Goal: Task Accomplishment & Management: Use online tool/utility

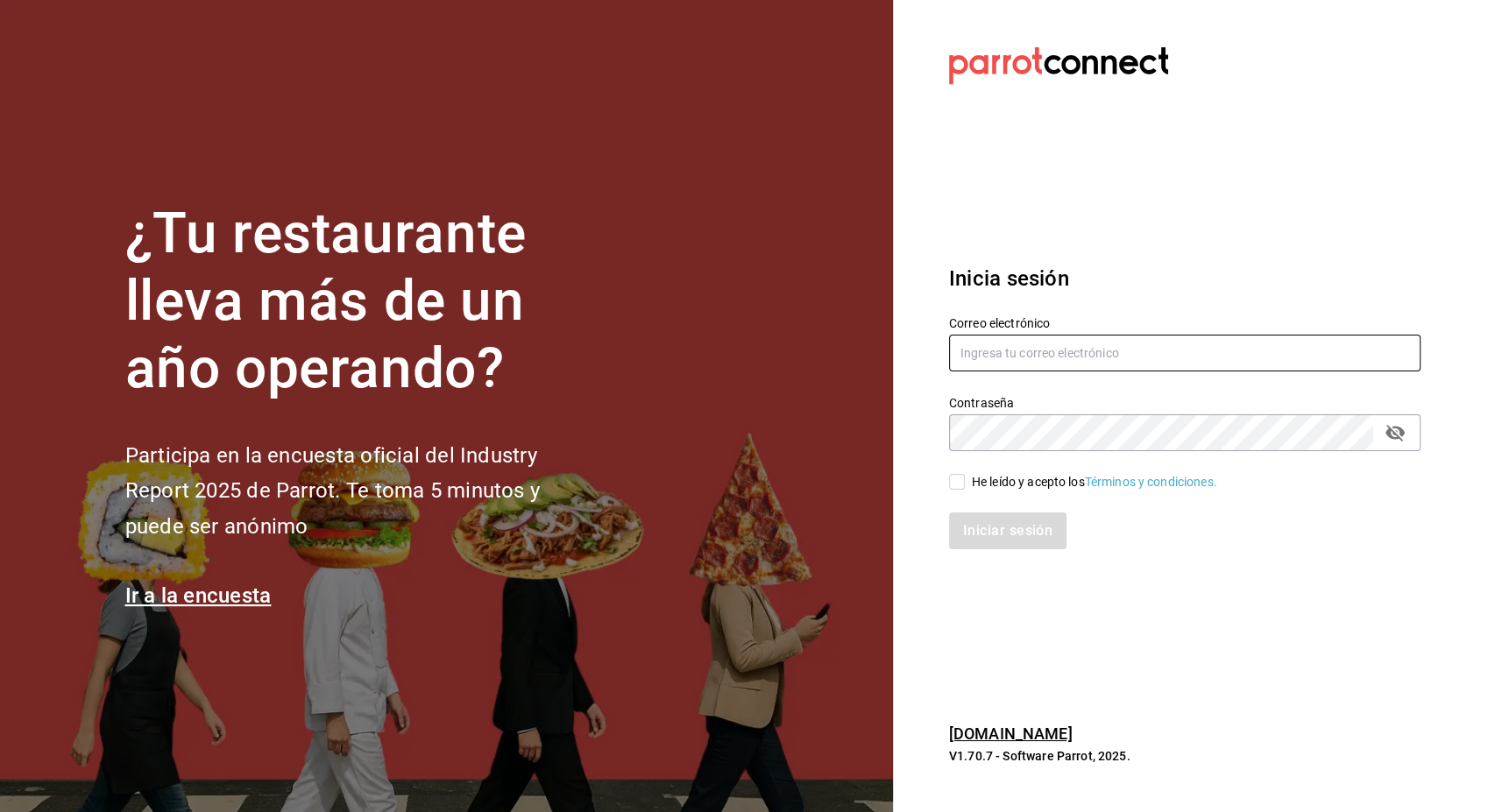
type input "jonathan.ochoa@grupocosteno.com"
click at [963, 487] on input "He leído y acepto los Términos y condiciones." at bounding box center [956, 481] width 16 height 16
checkbox input "true"
click at [1006, 525] on button "Iniciar sesión" at bounding box center [1009, 531] width 119 height 37
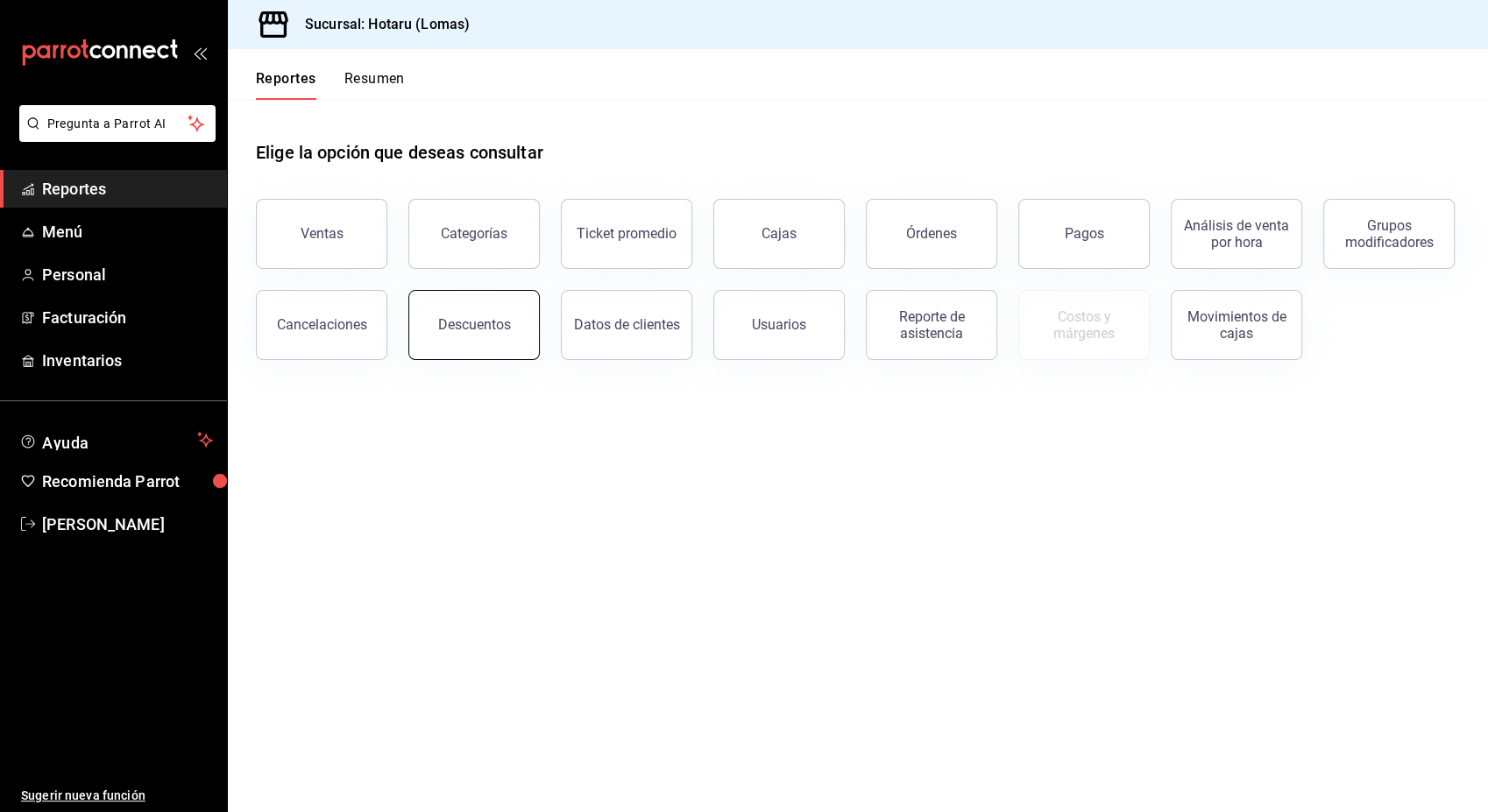
click at [505, 340] on button "Descuentos" at bounding box center [474, 325] width 131 height 70
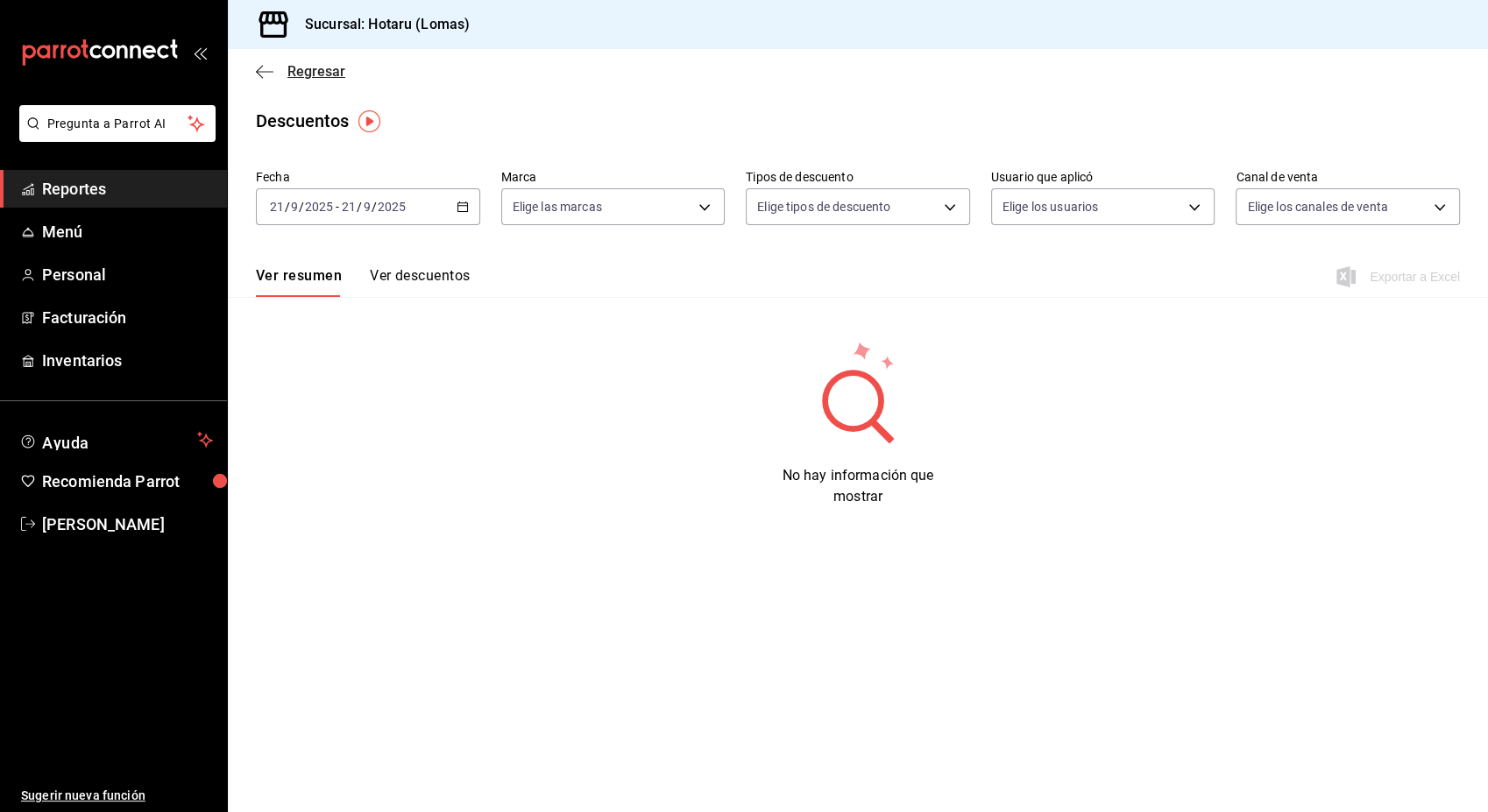
click at [259, 64] on icon "button" at bounding box center [265, 72] width 17 height 16
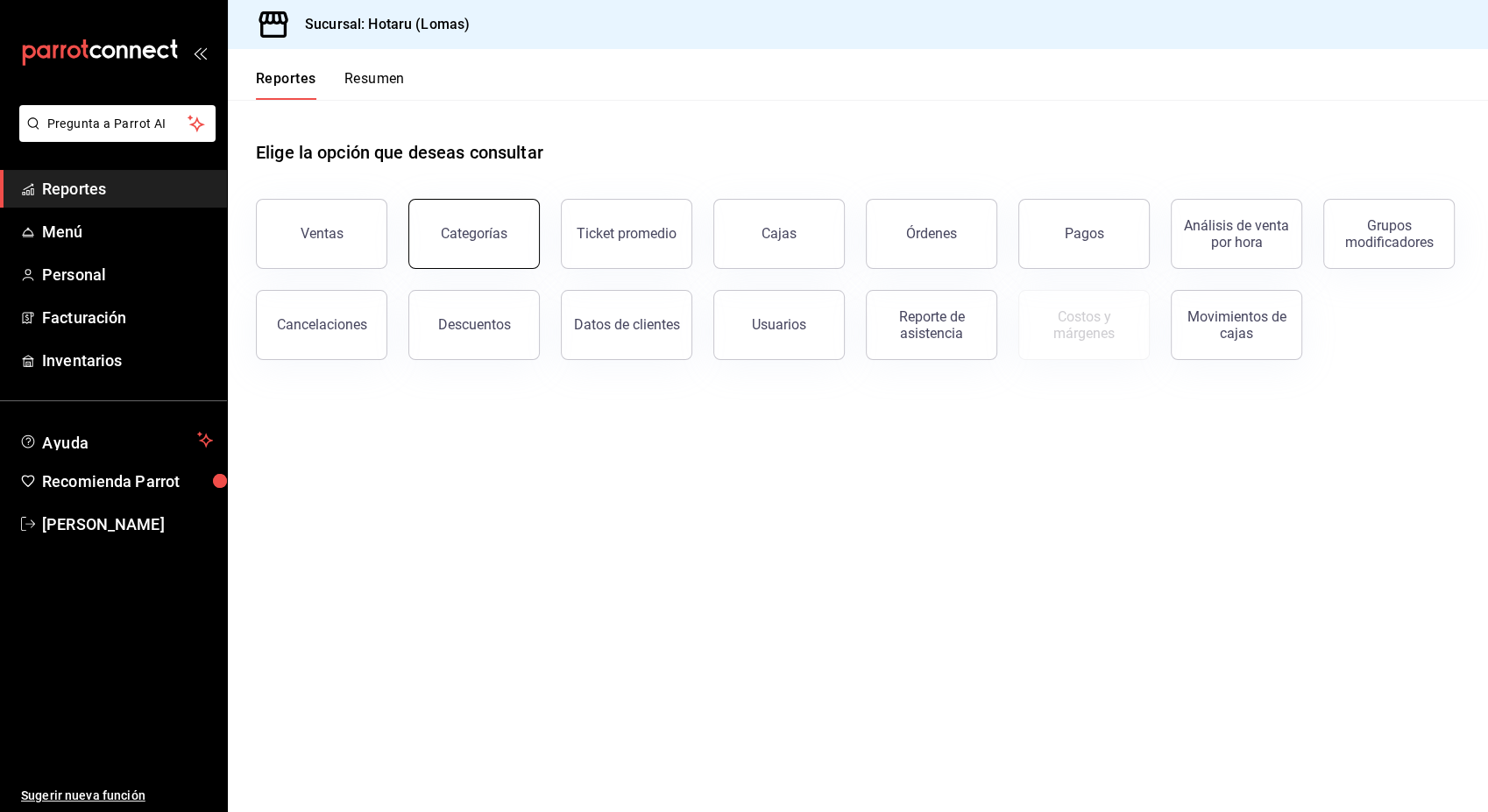
click at [482, 229] on div "Categorías" at bounding box center [474, 233] width 67 height 17
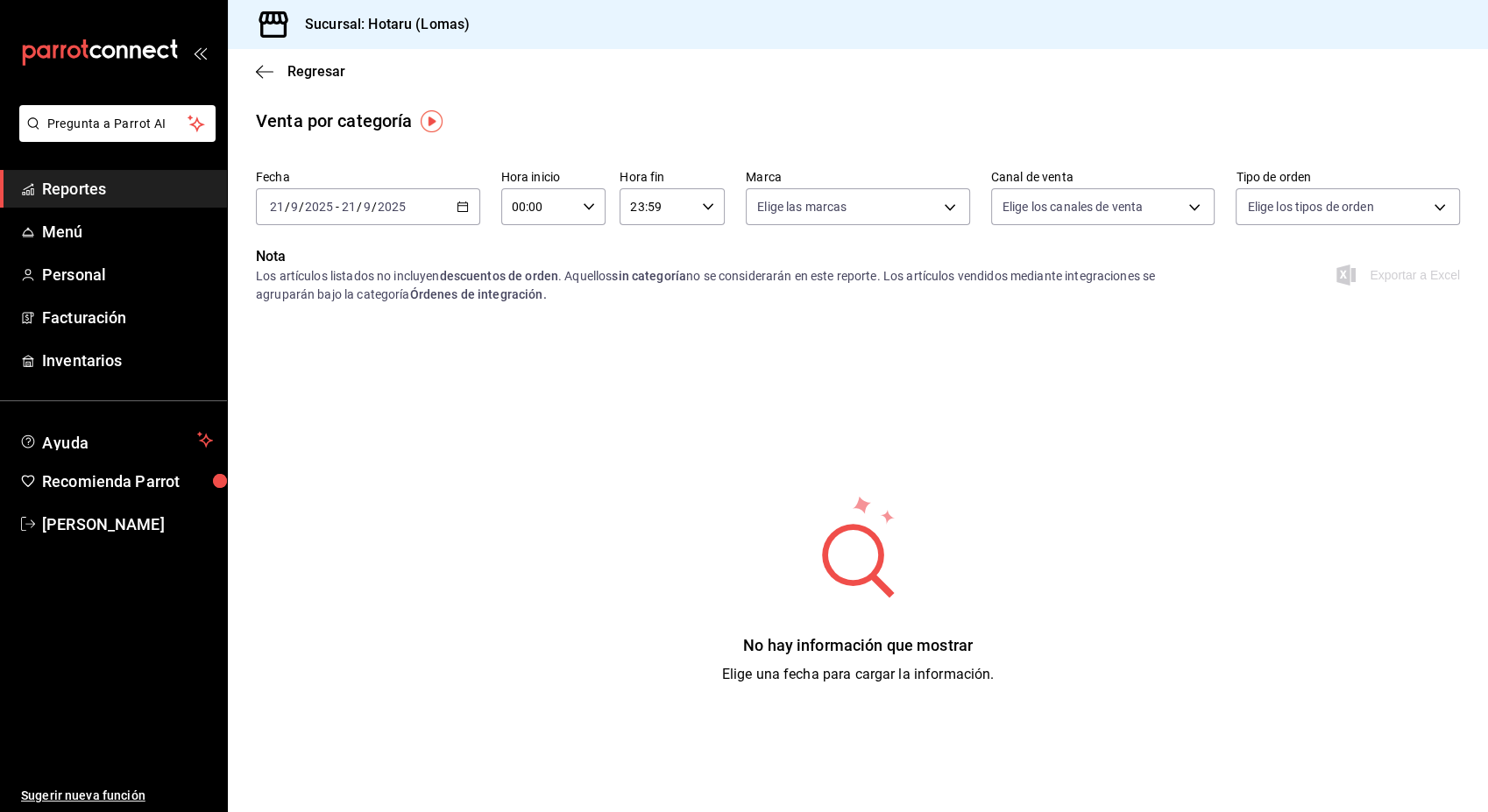
click at [462, 207] on icon "button" at bounding box center [462, 206] width 12 height 12
click at [277, 301] on span "Ayer" at bounding box center [339, 299] width 136 height 18
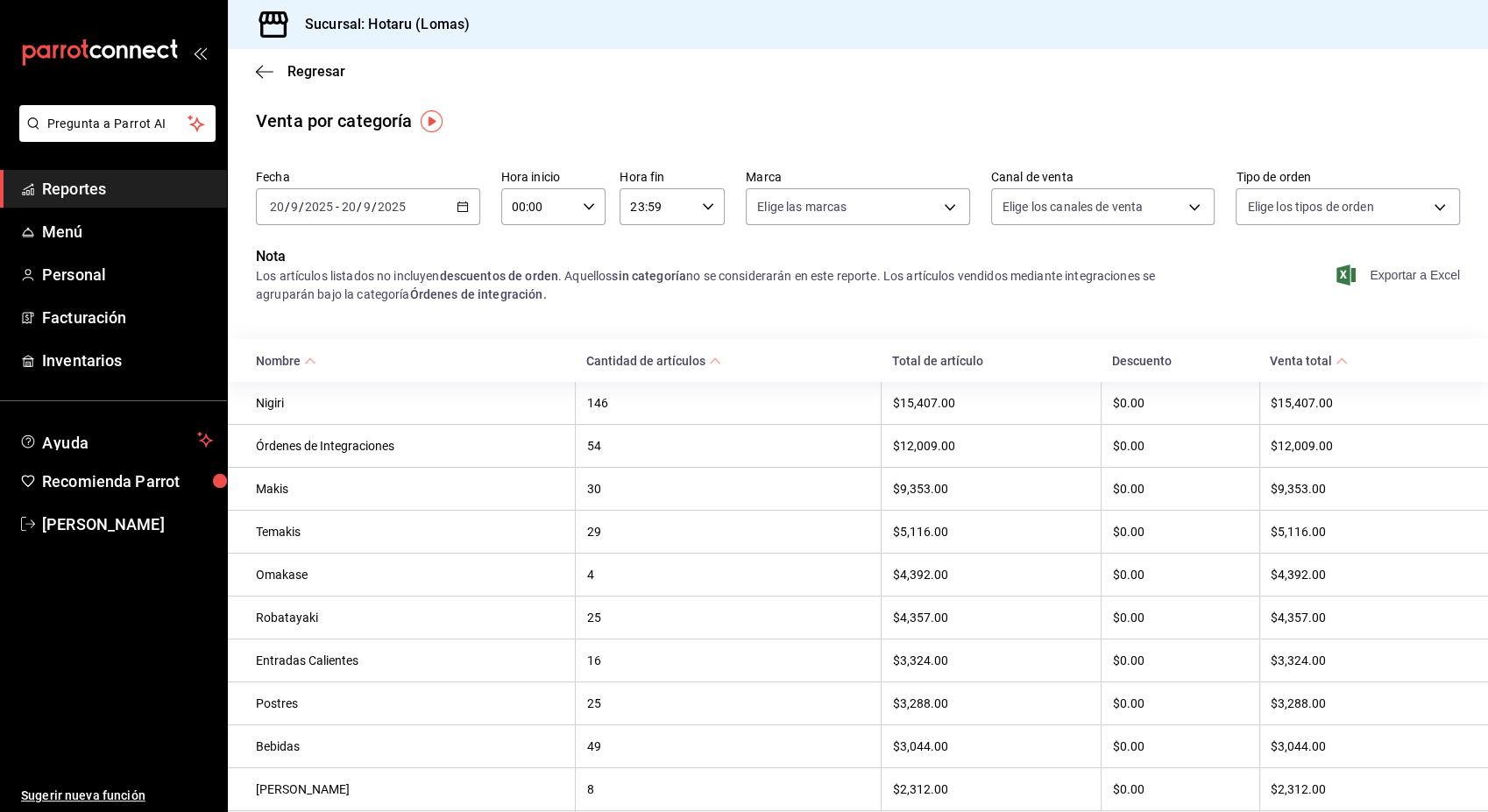
click at [1370, 276] on font "Exportar a Excel" at bounding box center [1415, 275] width 90 height 14
click at [261, 75] on icon "button" at bounding box center [265, 72] width 17 height 16
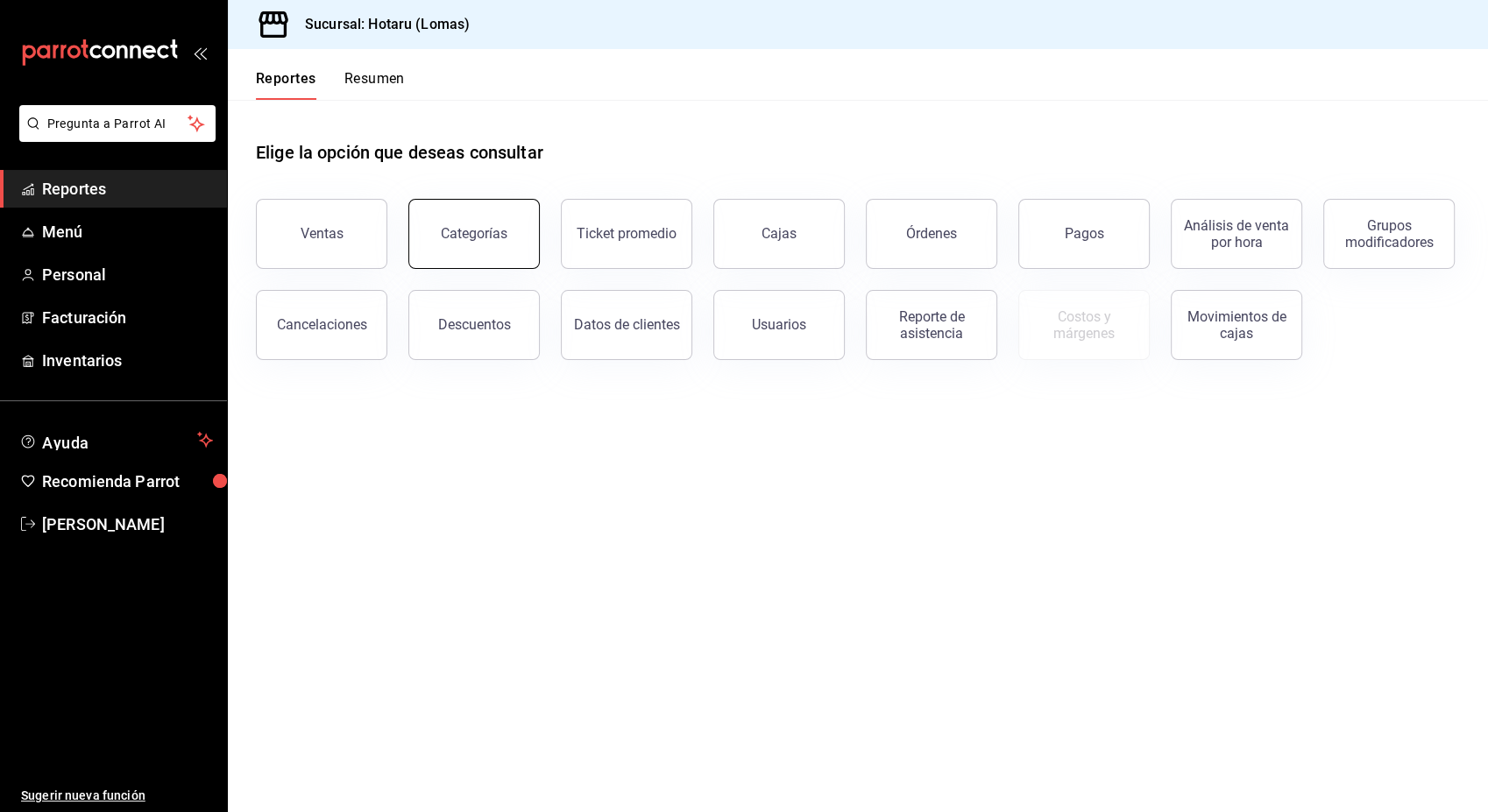
click at [489, 249] on button "Categorías" at bounding box center [474, 234] width 131 height 70
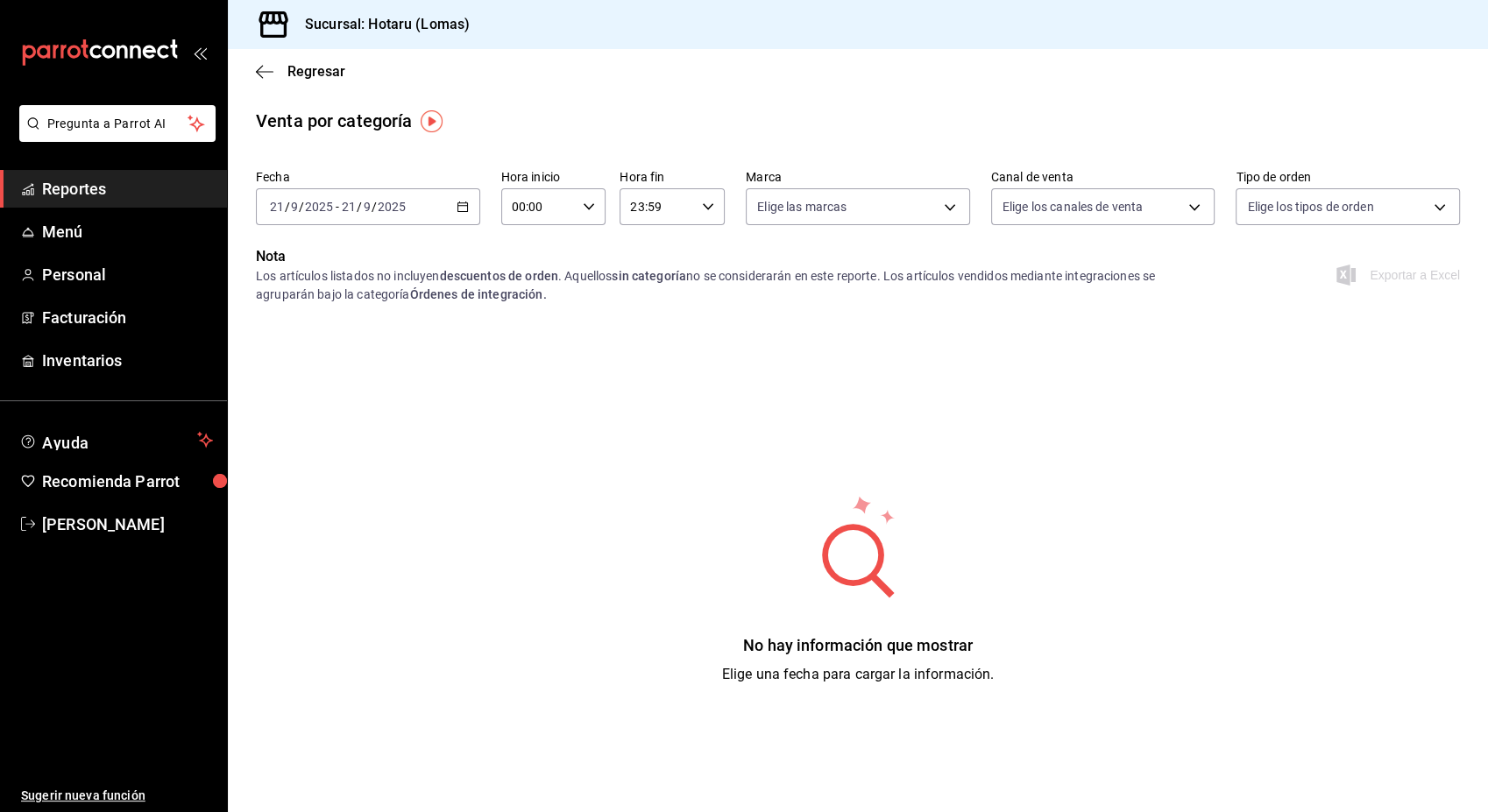
click at [458, 203] on icon "button" at bounding box center [462, 206] width 12 height 12
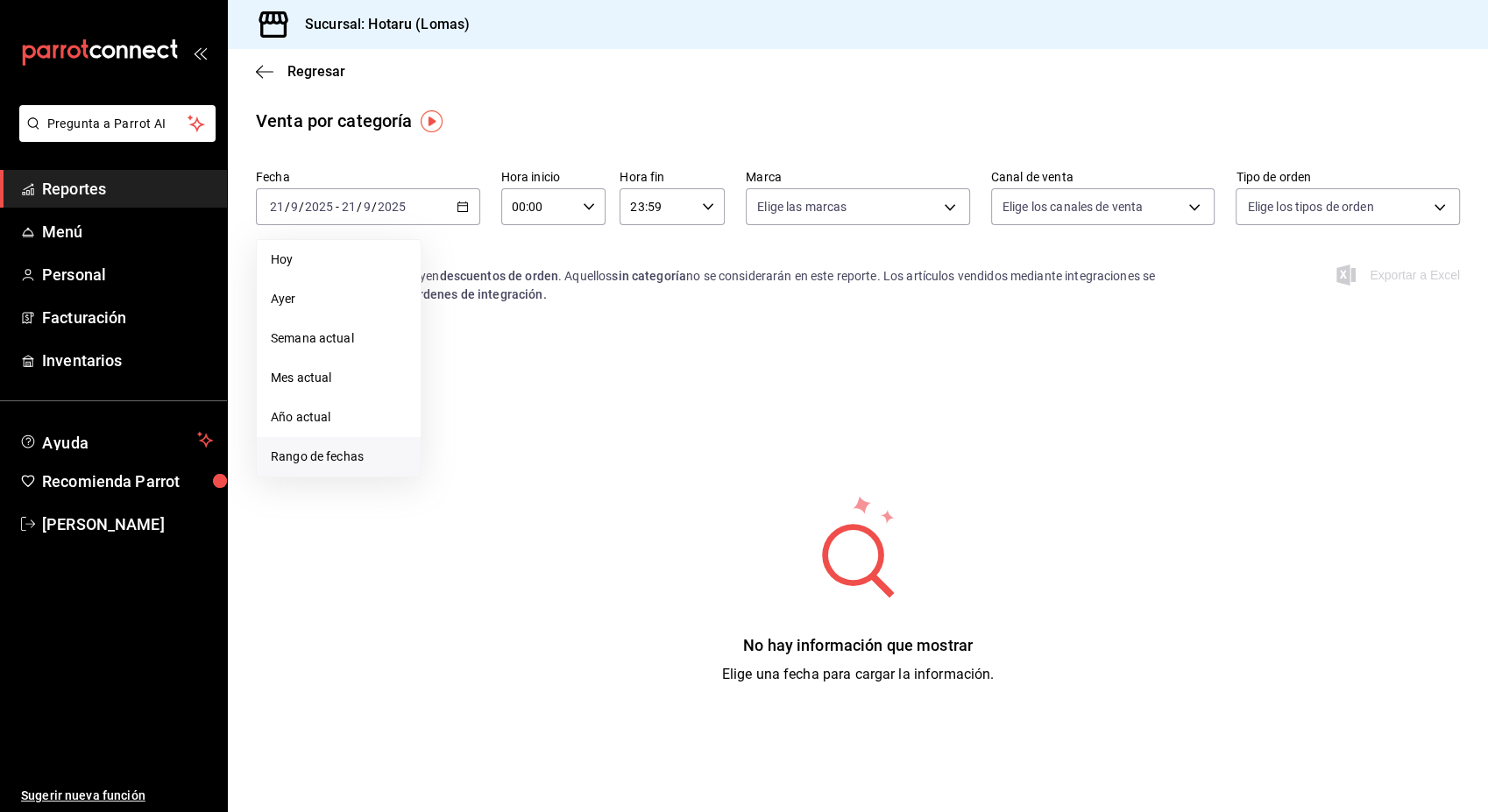
click at [307, 456] on span "Rango de fechas" at bounding box center [339, 457] width 136 height 18
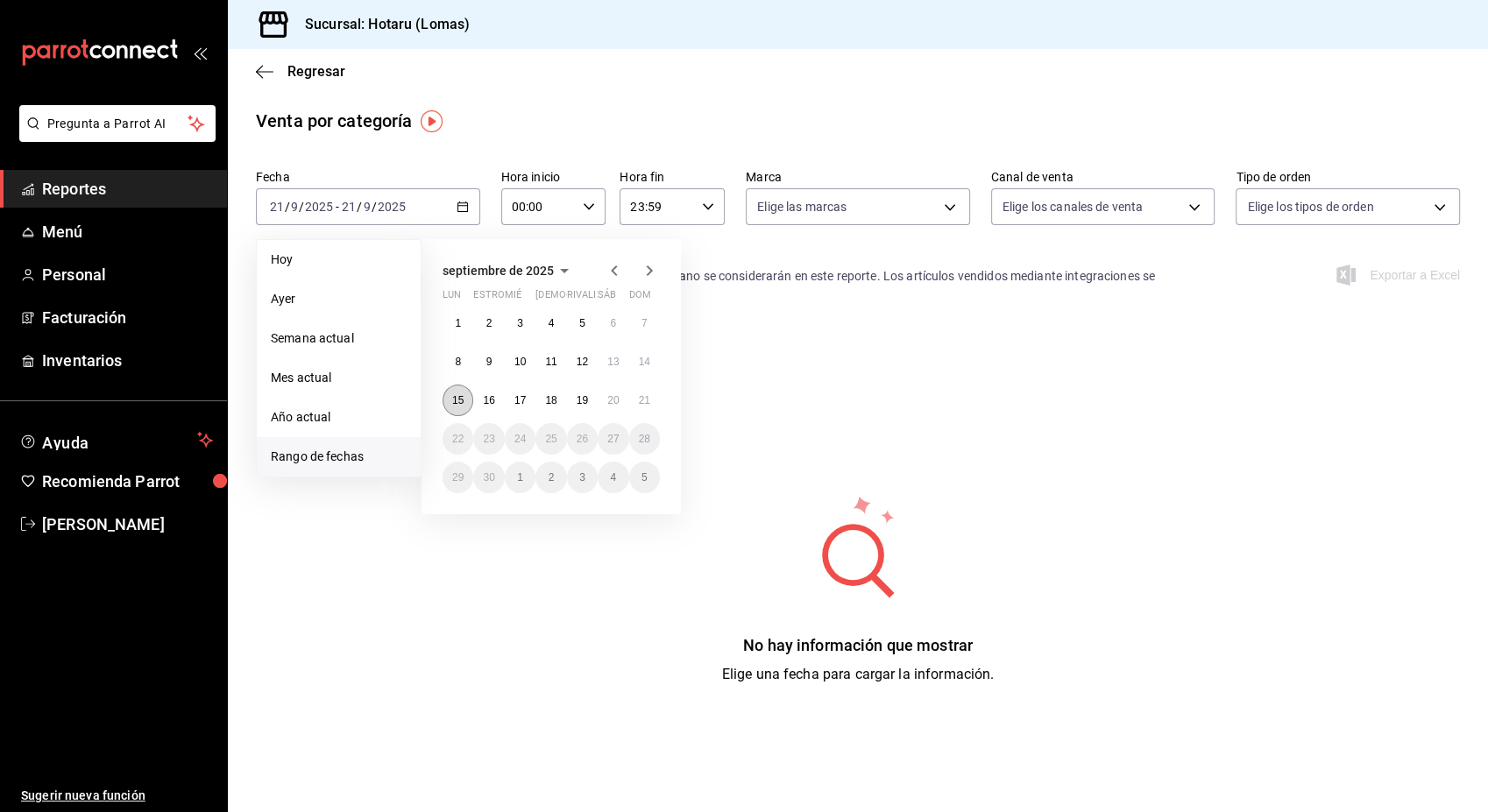
click at [456, 398] on abbr "15" at bounding box center [457, 400] width 11 height 12
click at [615, 403] on abbr "20" at bounding box center [613, 400] width 11 height 12
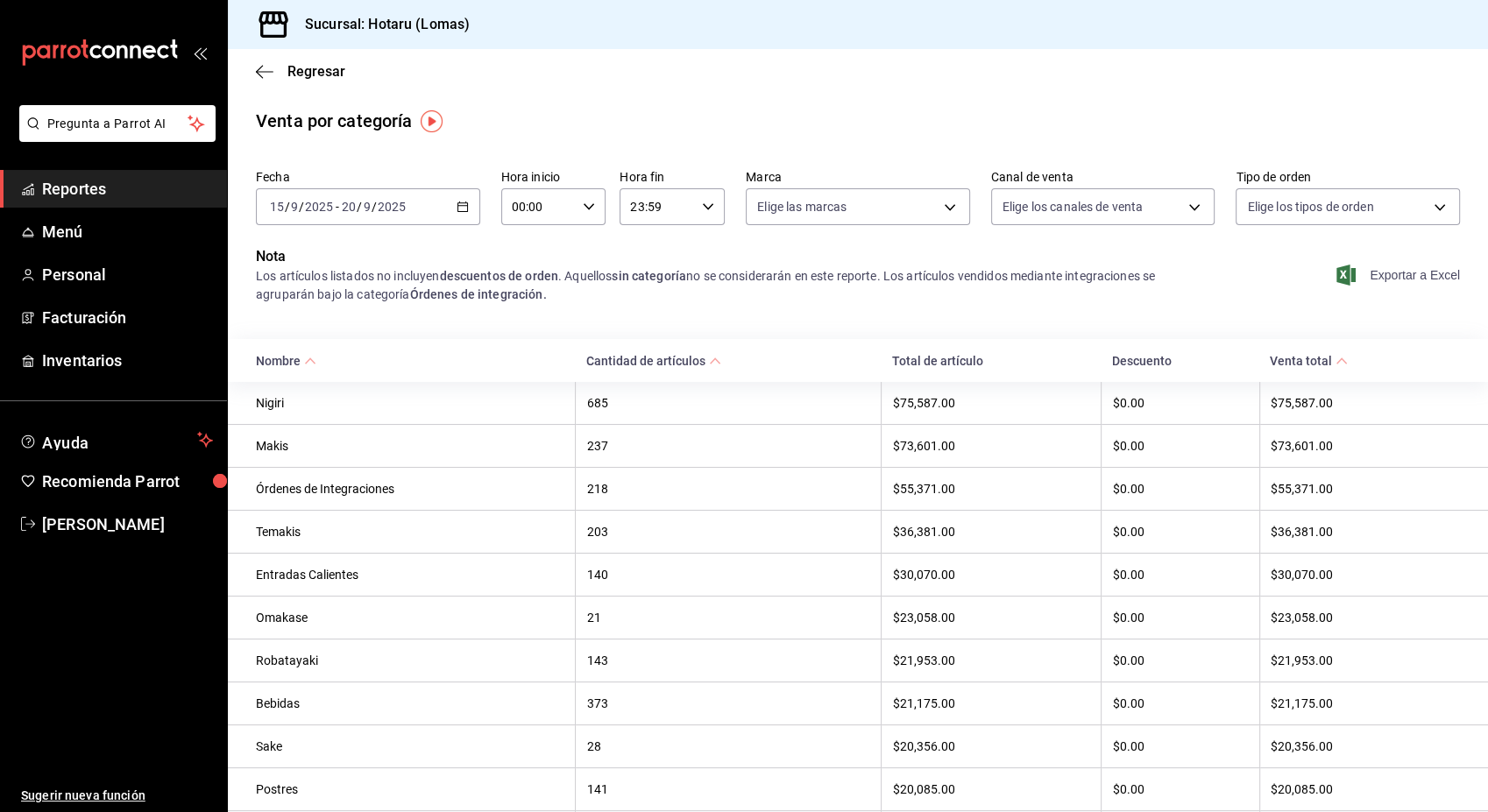
click at [1395, 272] on font "Exportar a Excel" at bounding box center [1415, 275] width 90 height 14
click at [460, 204] on icon "button" at bounding box center [462, 206] width 12 height 12
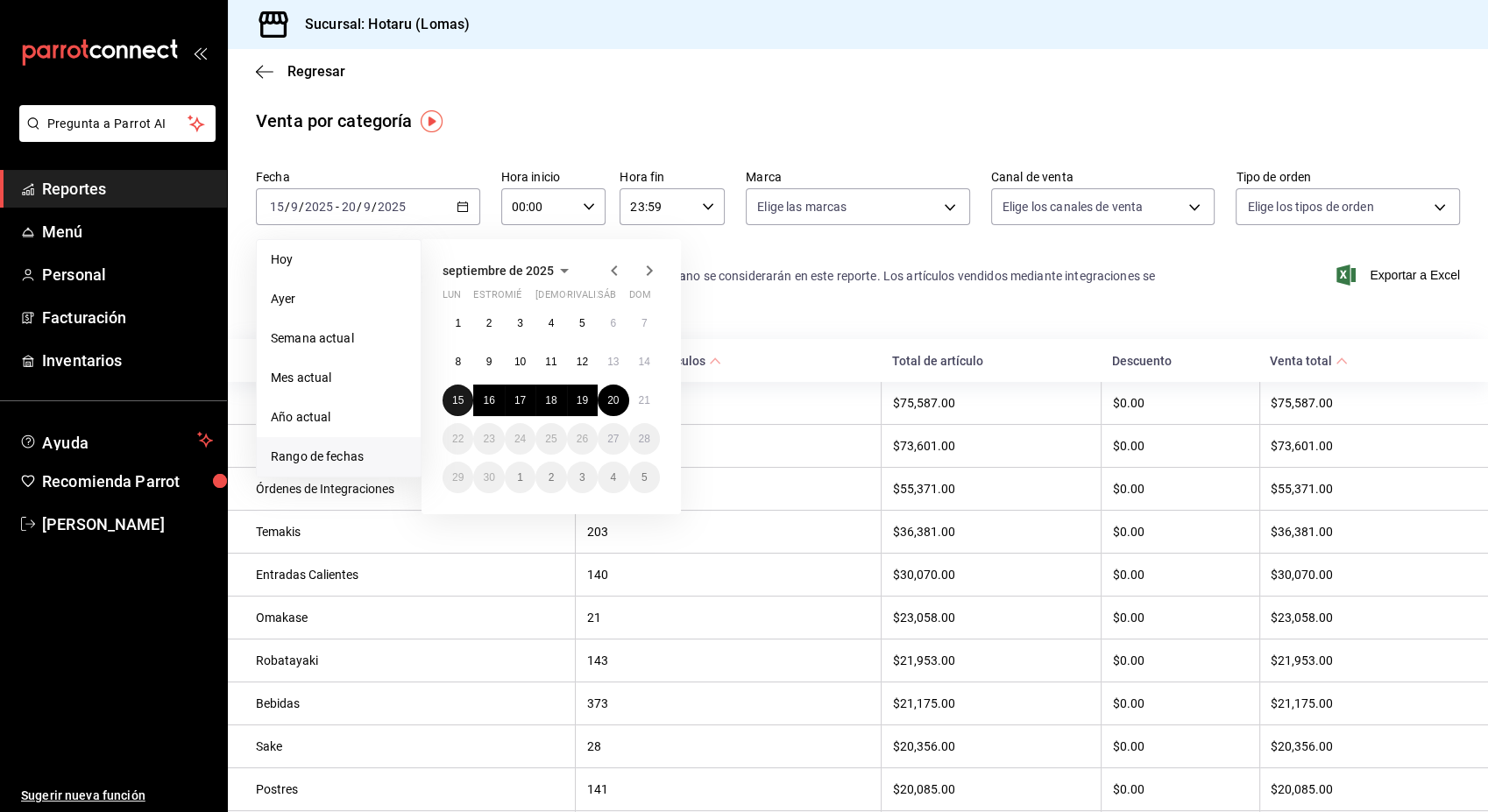
click at [458, 400] on abbr "15" at bounding box center [457, 400] width 11 height 12
click at [452, 398] on abbr "15" at bounding box center [457, 400] width 11 height 12
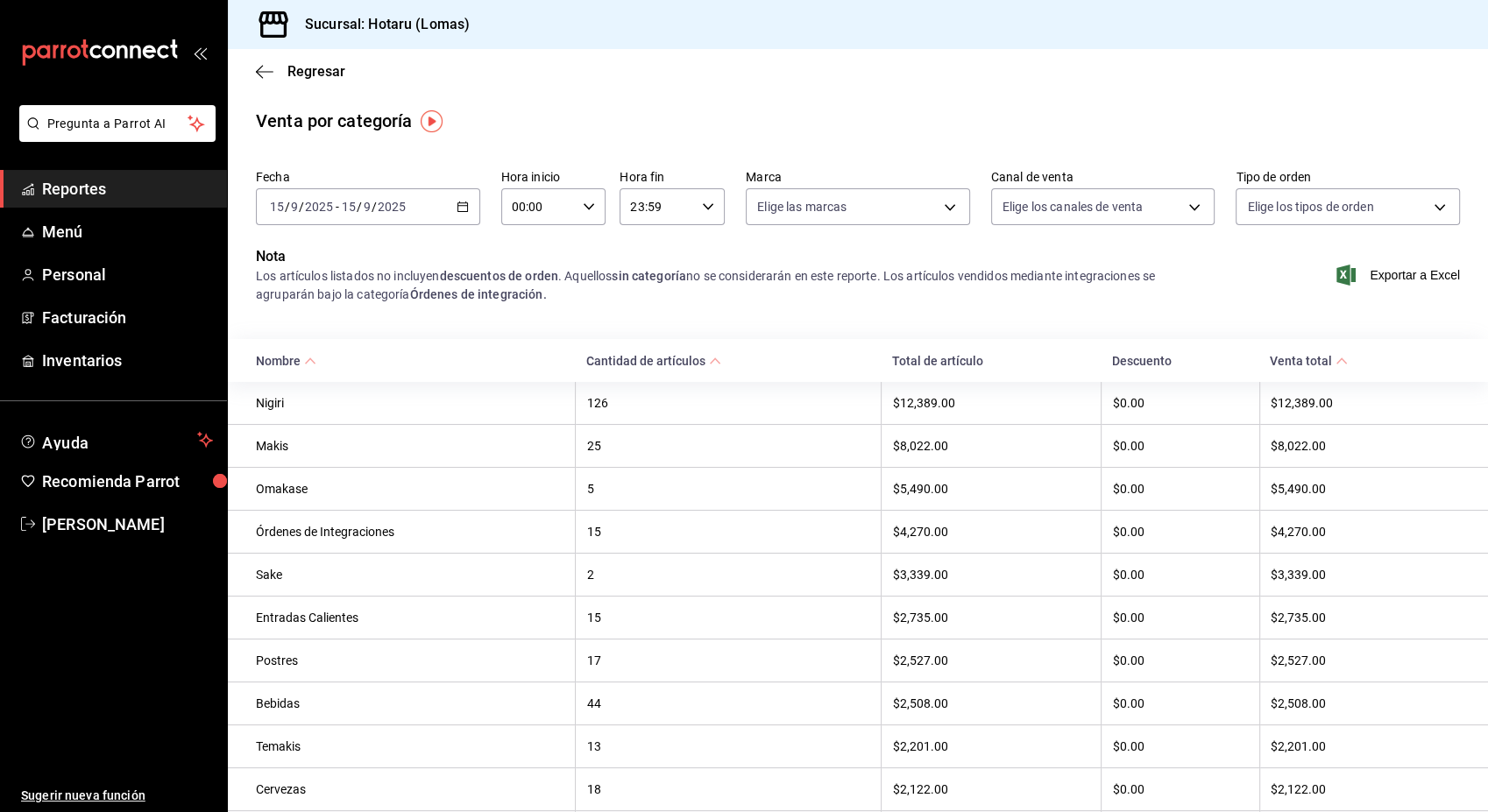
click at [464, 211] on div "[DATE] [DATE] - [DATE] [DATE]" at bounding box center [368, 207] width 224 height 37
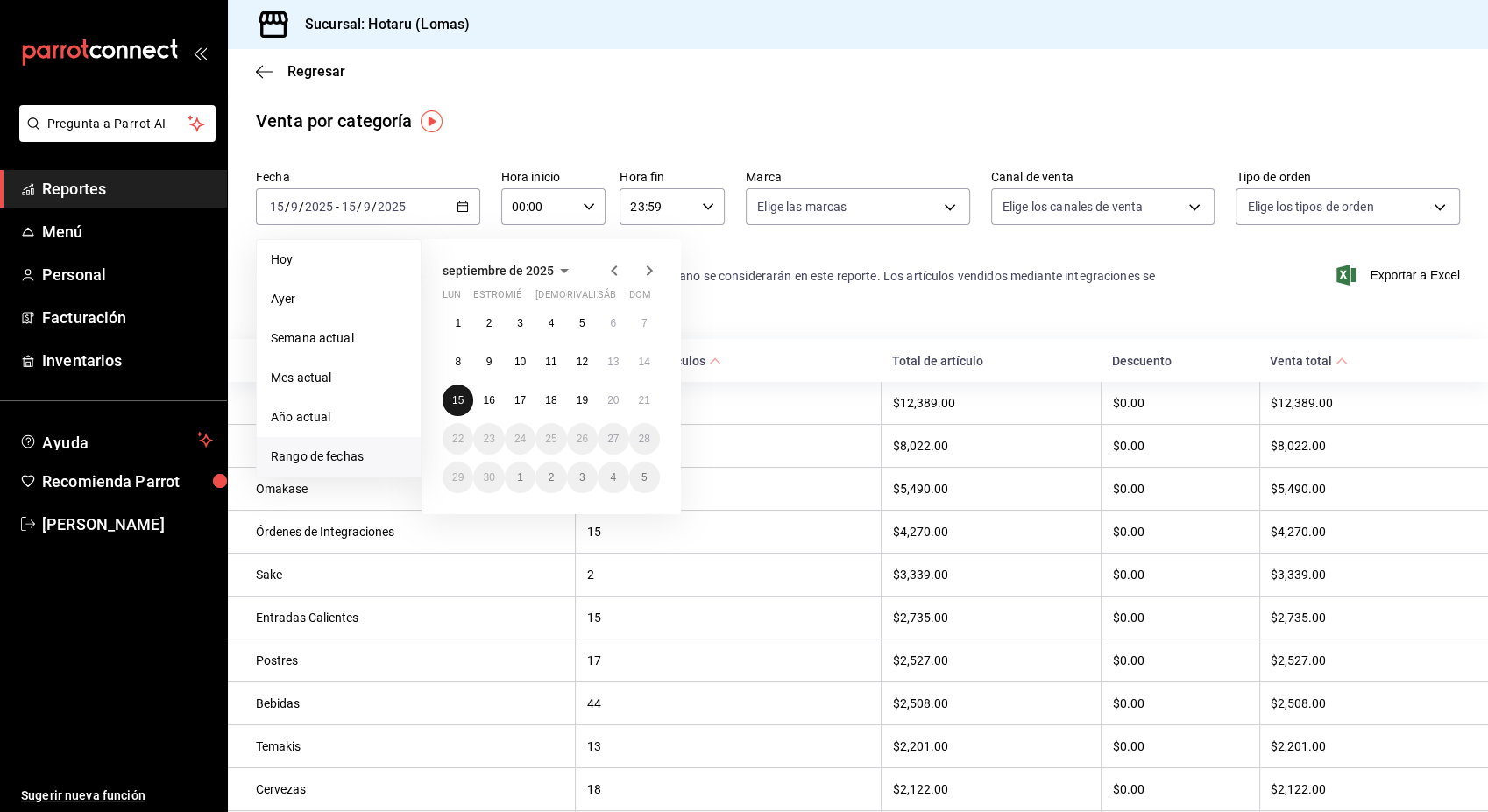
click at [463, 399] on abbr "15" at bounding box center [457, 400] width 11 height 12
click at [647, 406] on abbr "21" at bounding box center [645, 400] width 11 height 12
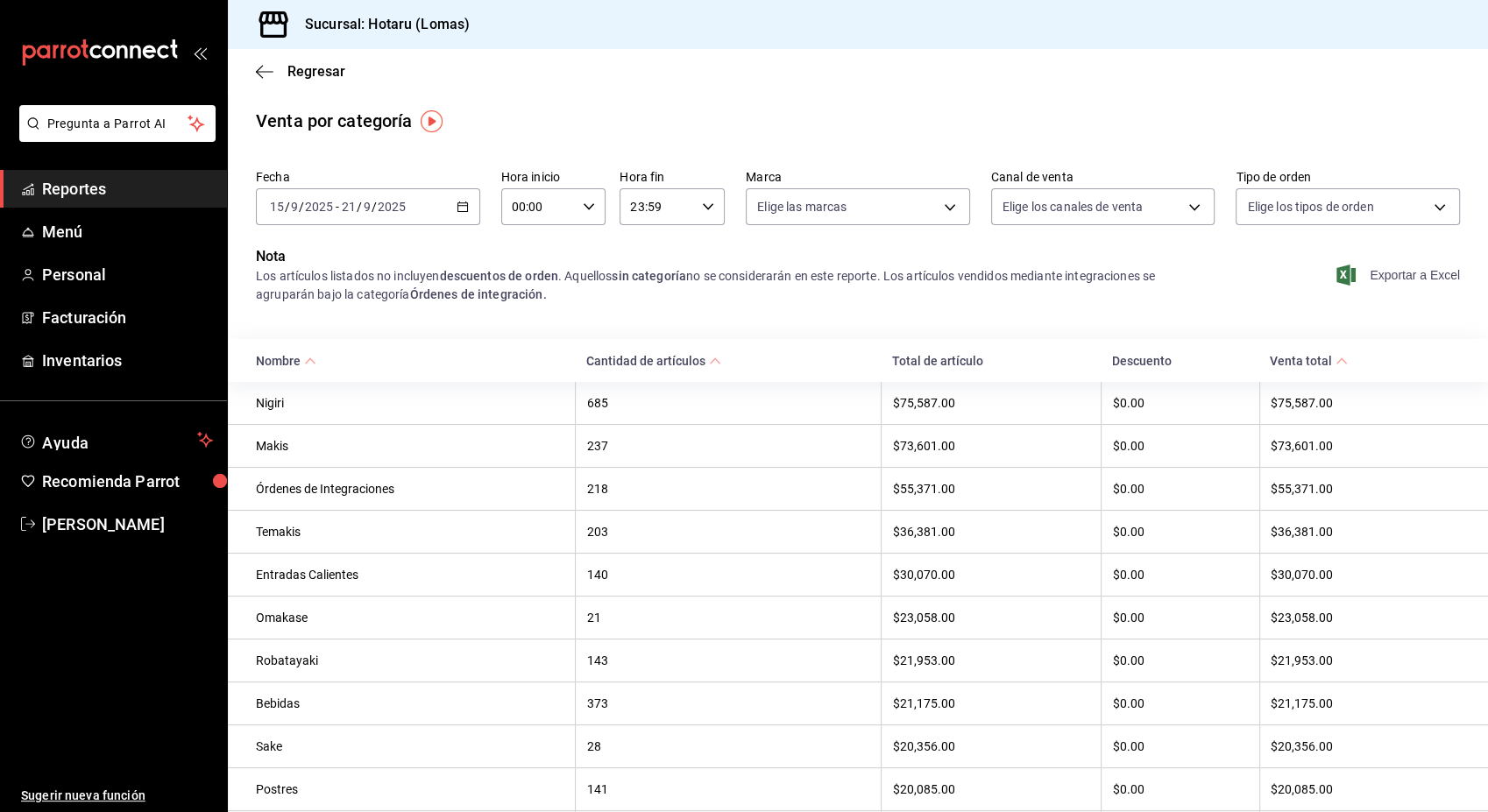
click at [1370, 274] on font "Exportar a Excel" at bounding box center [1415, 275] width 90 height 14
click at [262, 69] on icon "button" at bounding box center [265, 72] width 17 height 16
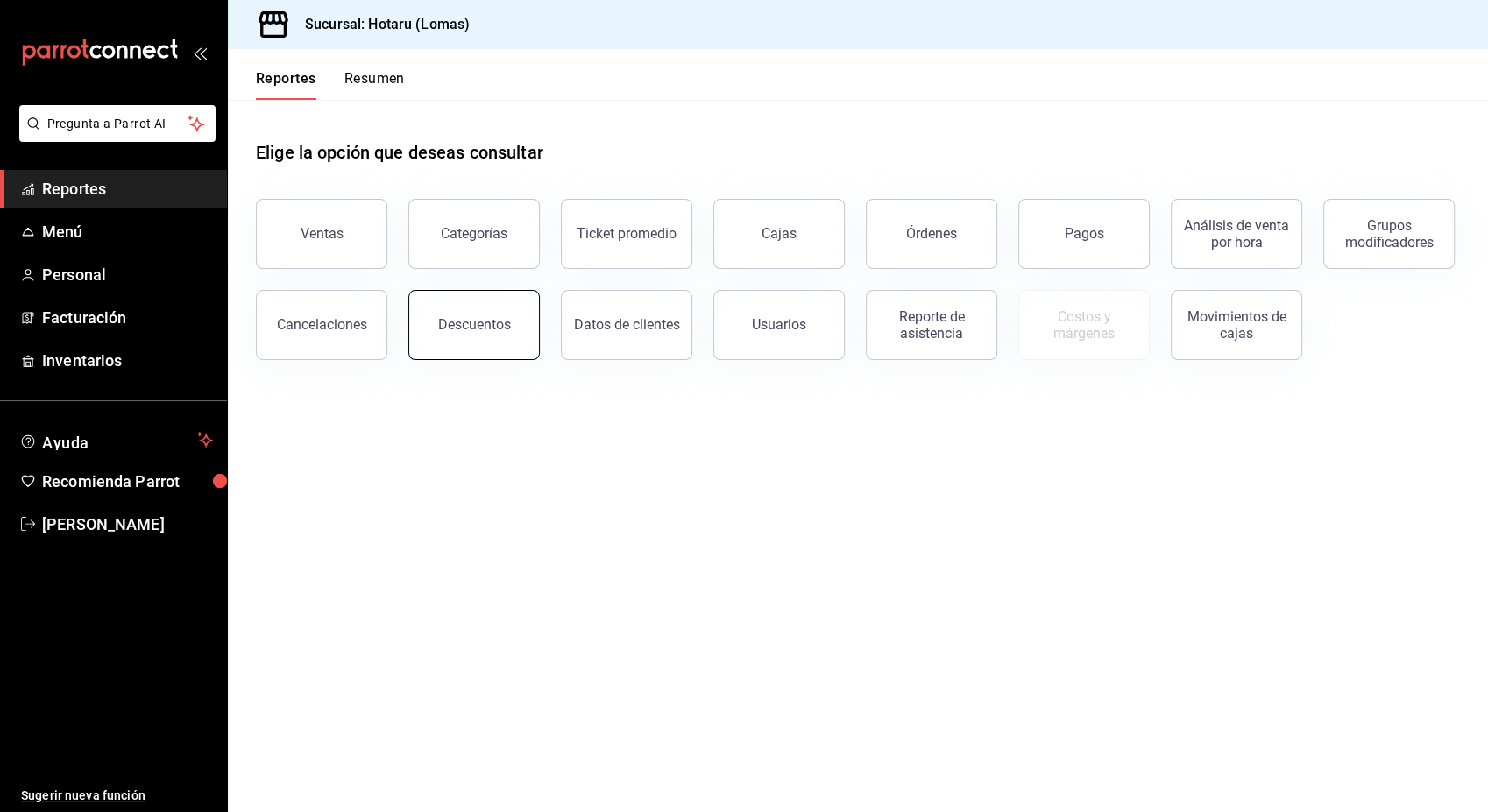
click at [482, 318] on div "Descuentos" at bounding box center [474, 324] width 73 height 17
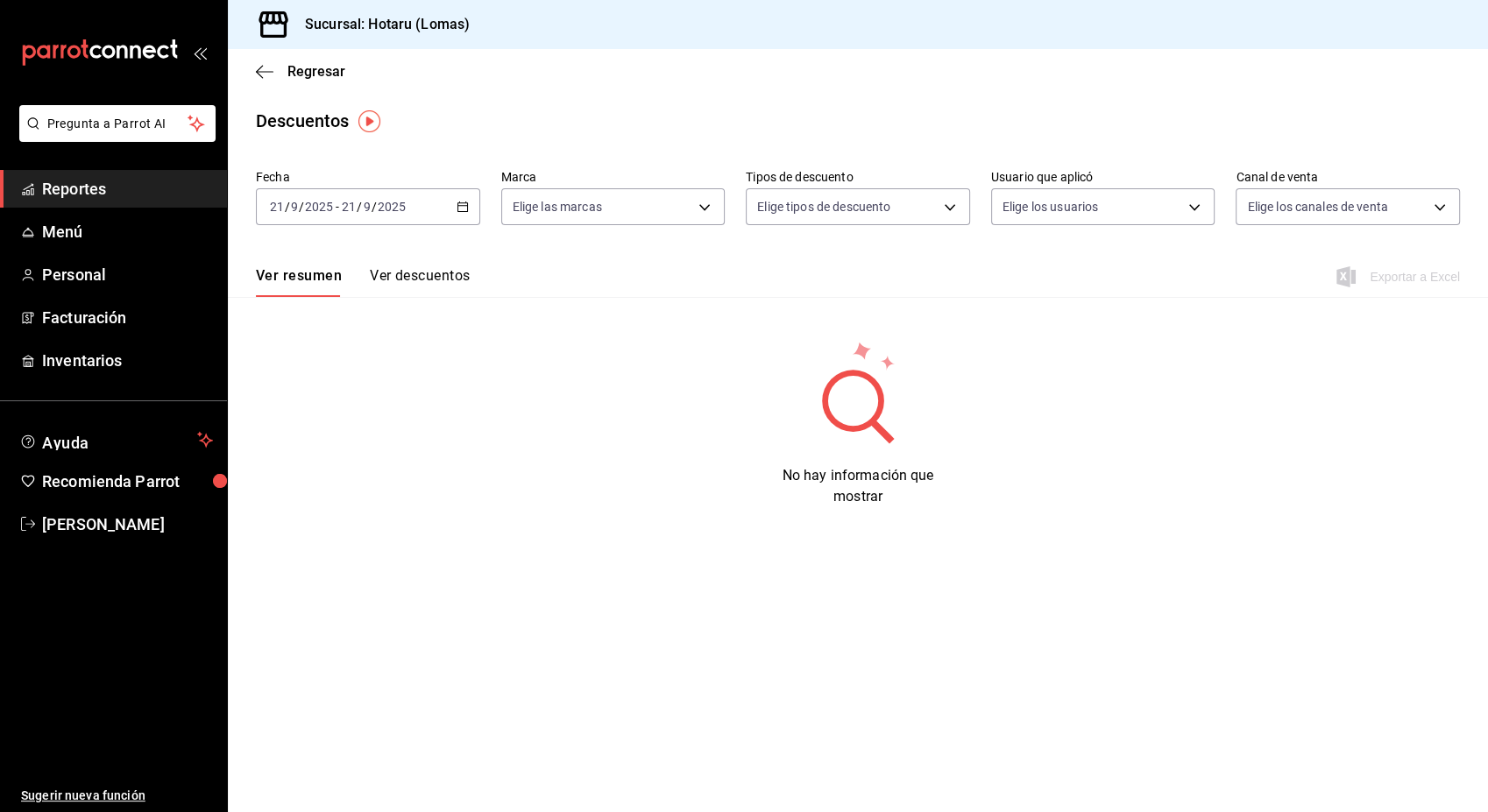
click at [463, 211] on icon "button" at bounding box center [462, 206] width 12 height 12
click at [330, 459] on span "Rango de fechas" at bounding box center [339, 457] width 136 height 18
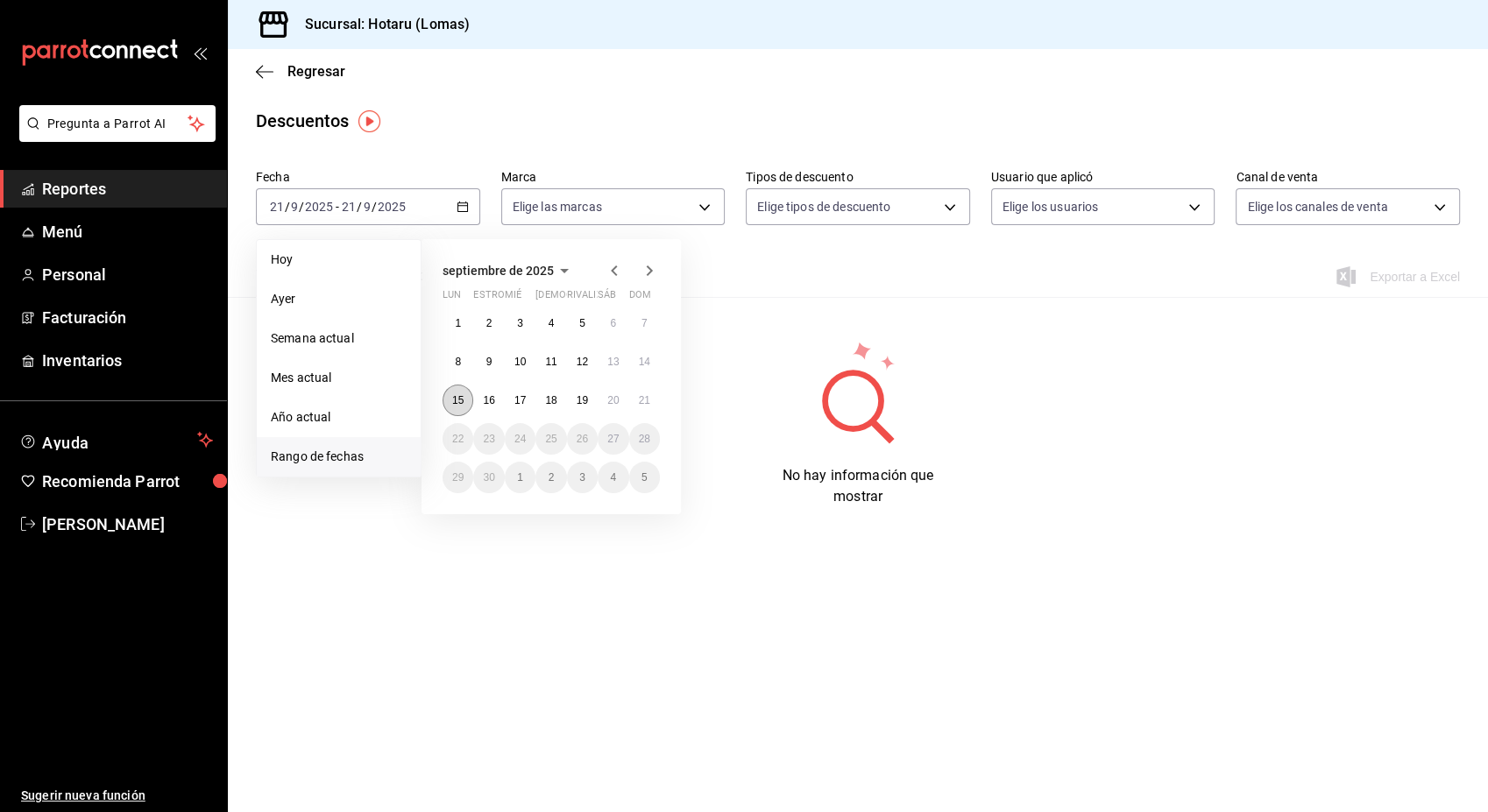
click at [460, 397] on abbr "15" at bounding box center [457, 400] width 11 height 12
click at [642, 389] on button "21" at bounding box center [644, 400] width 30 height 31
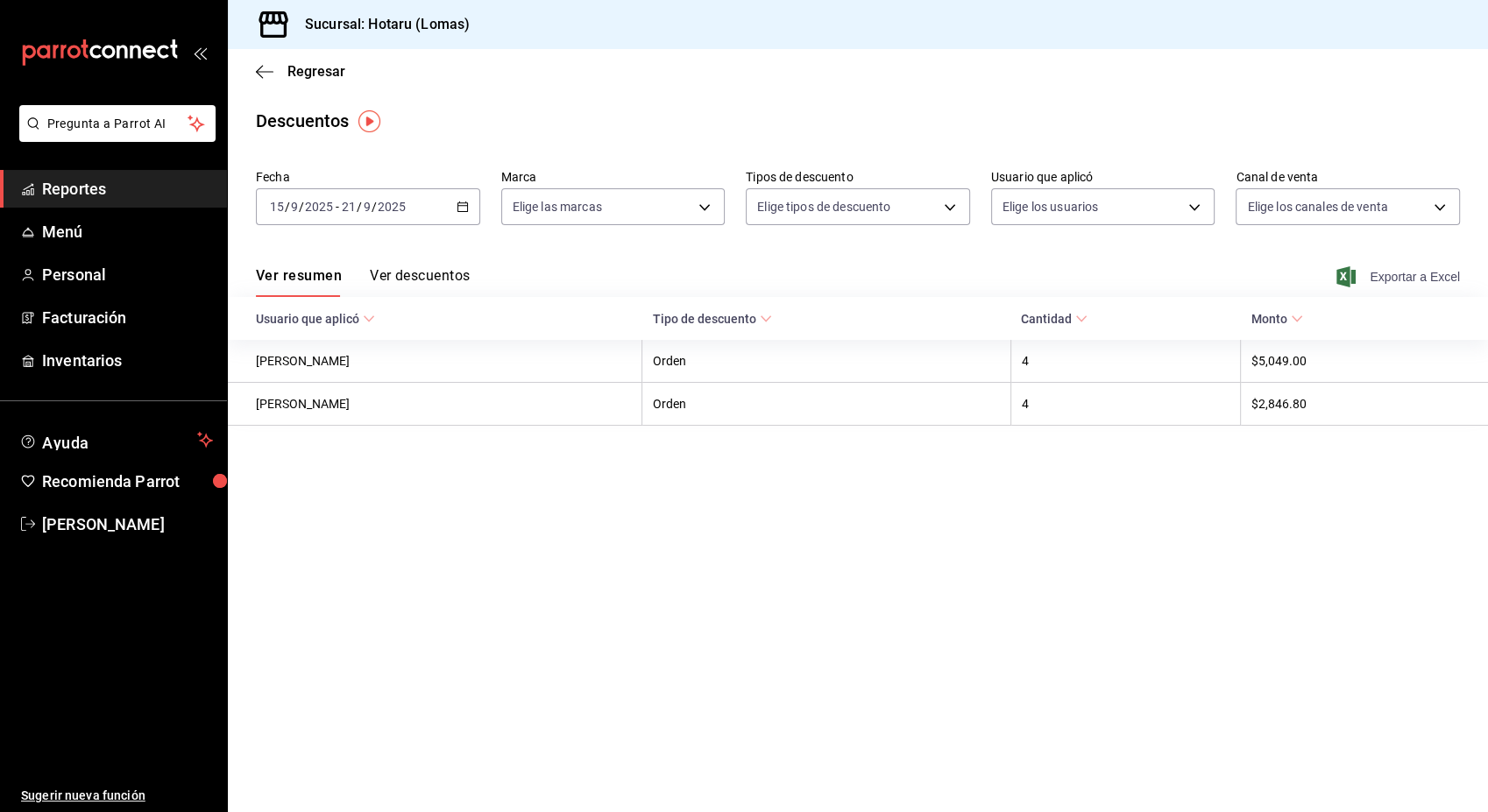
click at [1370, 275] on font "Exportar a Excel" at bounding box center [1415, 276] width 90 height 14
click at [264, 68] on icon "button" at bounding box center [265, 72] width 17 height 16
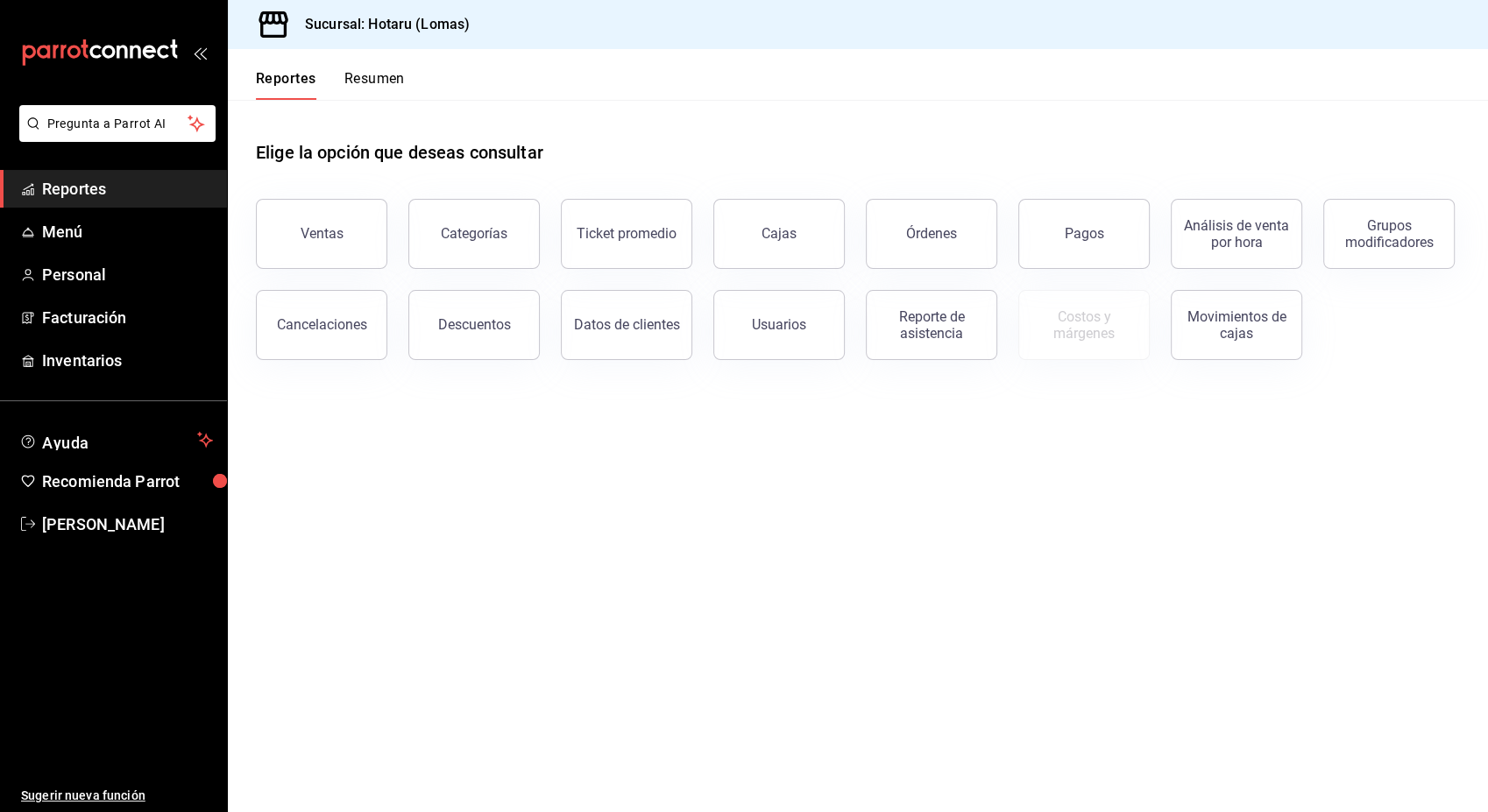
click at [323, 227] on div "Ventas" at bounding box center [321, 233] width 43 height 17
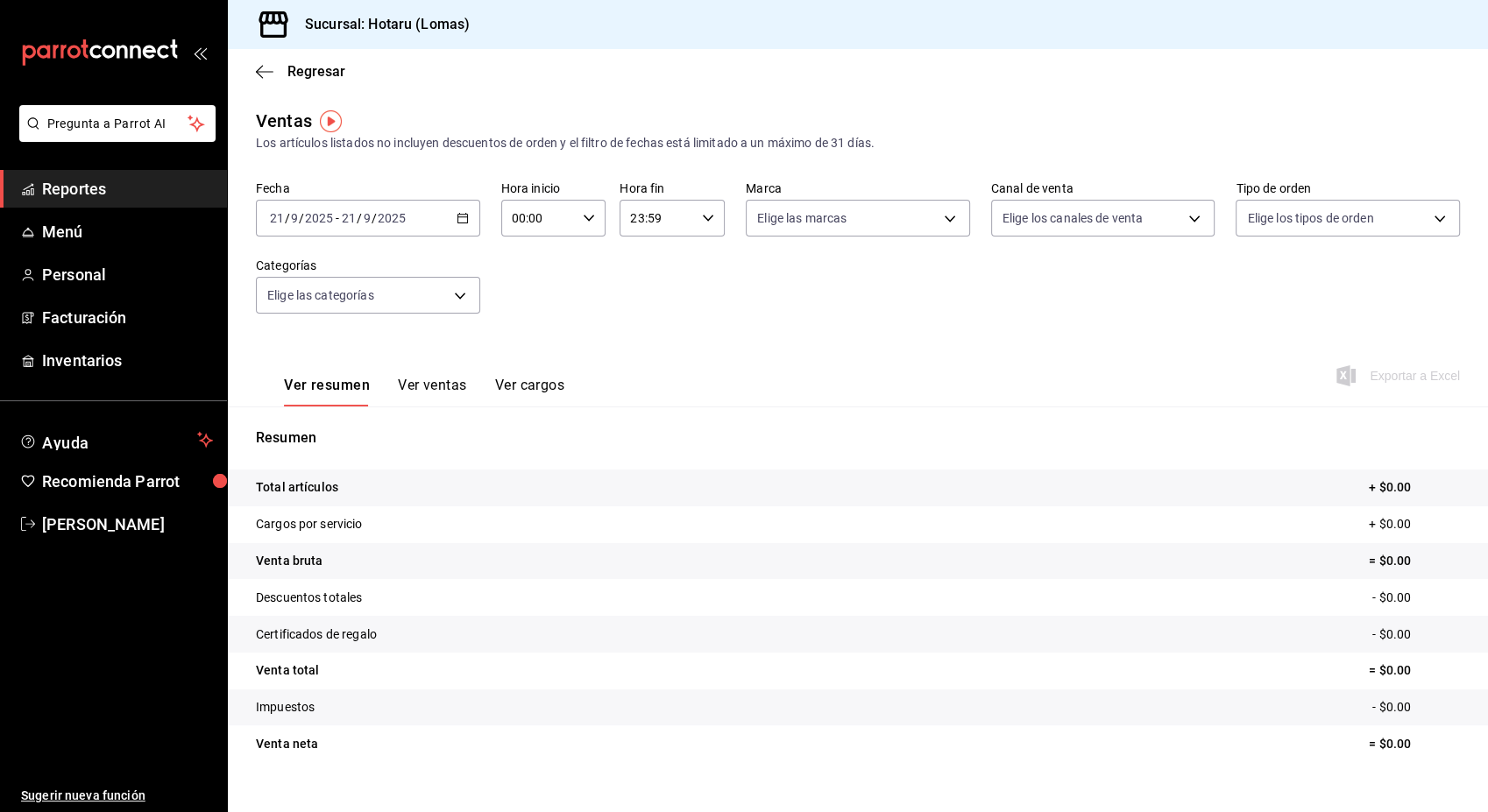
click at [463, 212] on icon "button" at bounding box center [462, 218] width 12 height 12
click at [314, 431] on span "Rango de fechas" at bounding box center [339, 429] width 136 height 18
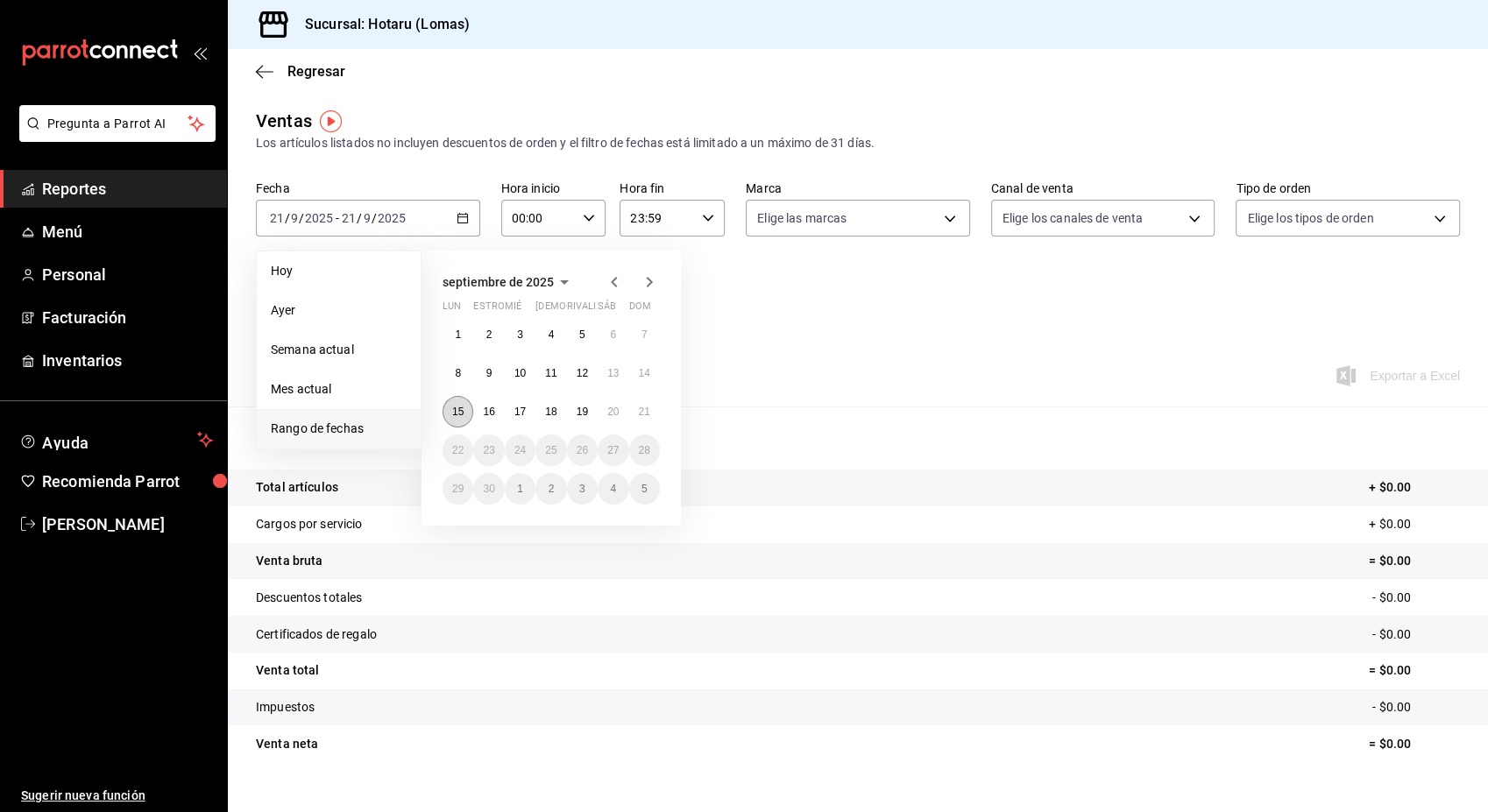
click at [457, 410] on abbr "15" at bounding box center [457, 412] width 11 height 12
click at [651, 412] on button "21" at bounding box center [644, 412] width 30 height 31
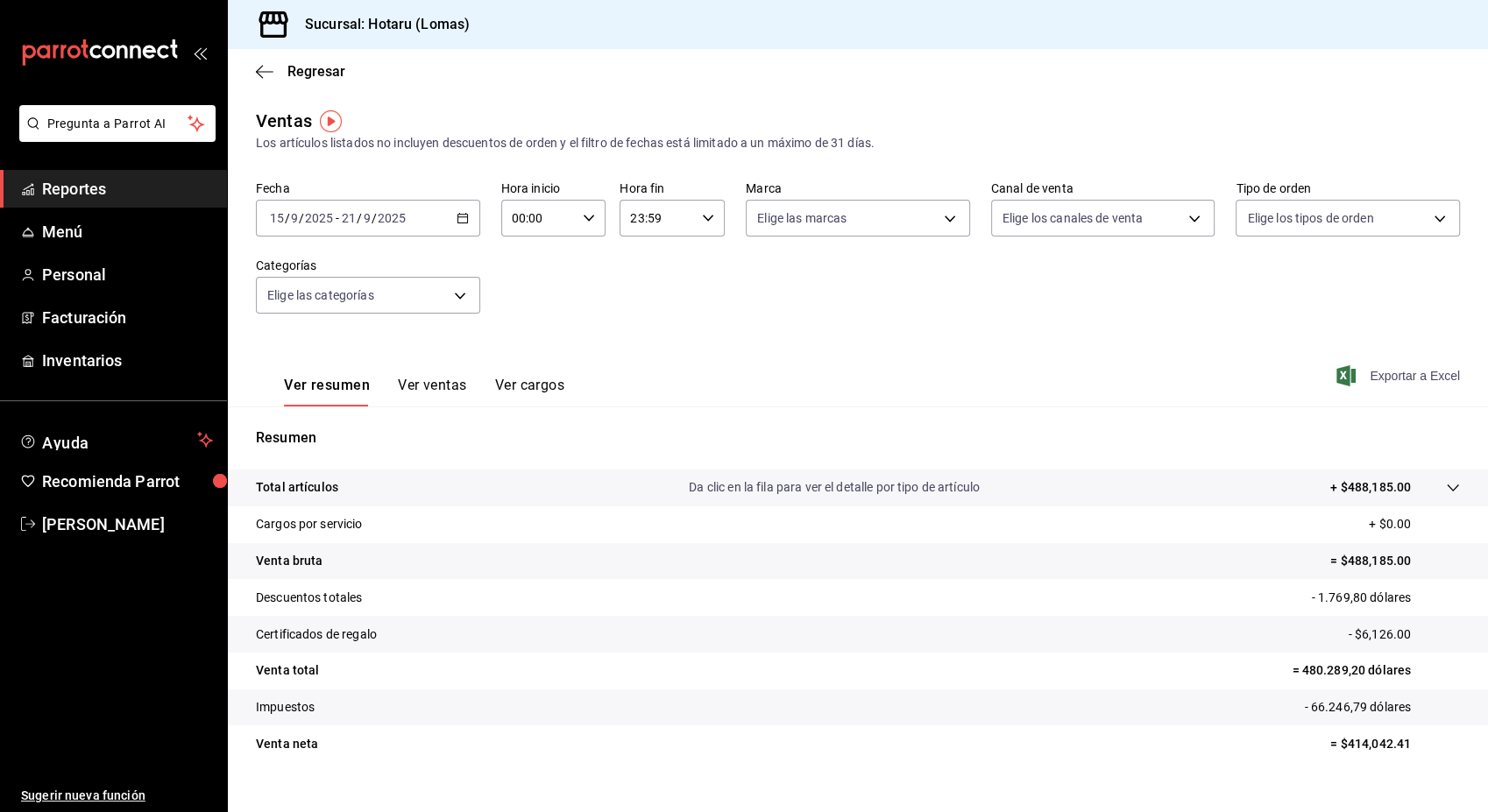
click at [1370, 378] on font "Exportar a Excel" at bounding box center [1415, 376] width 90 height 14
